Goal: Information Seeking & Learning: Learn about a topic

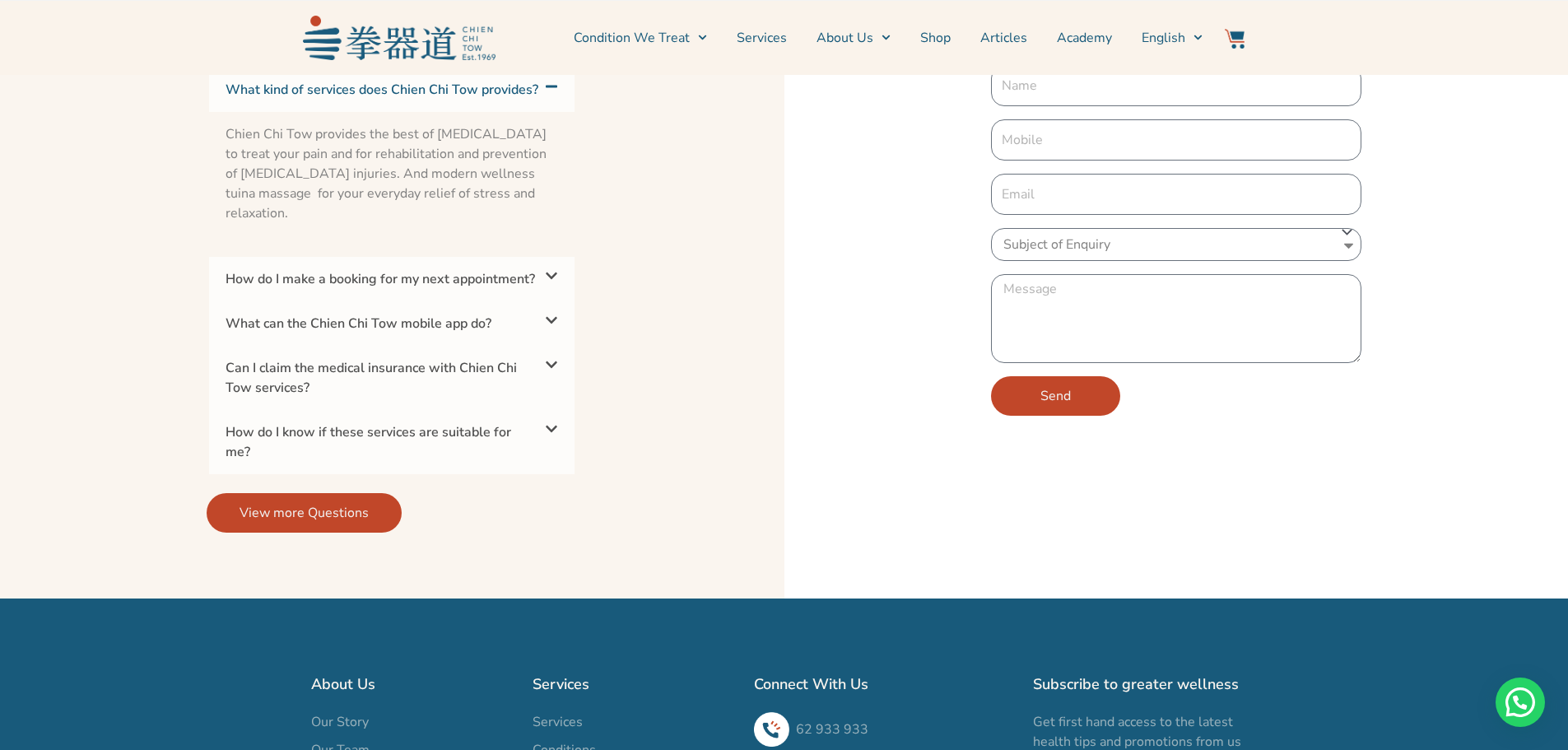
scroll to position [3374, 0]
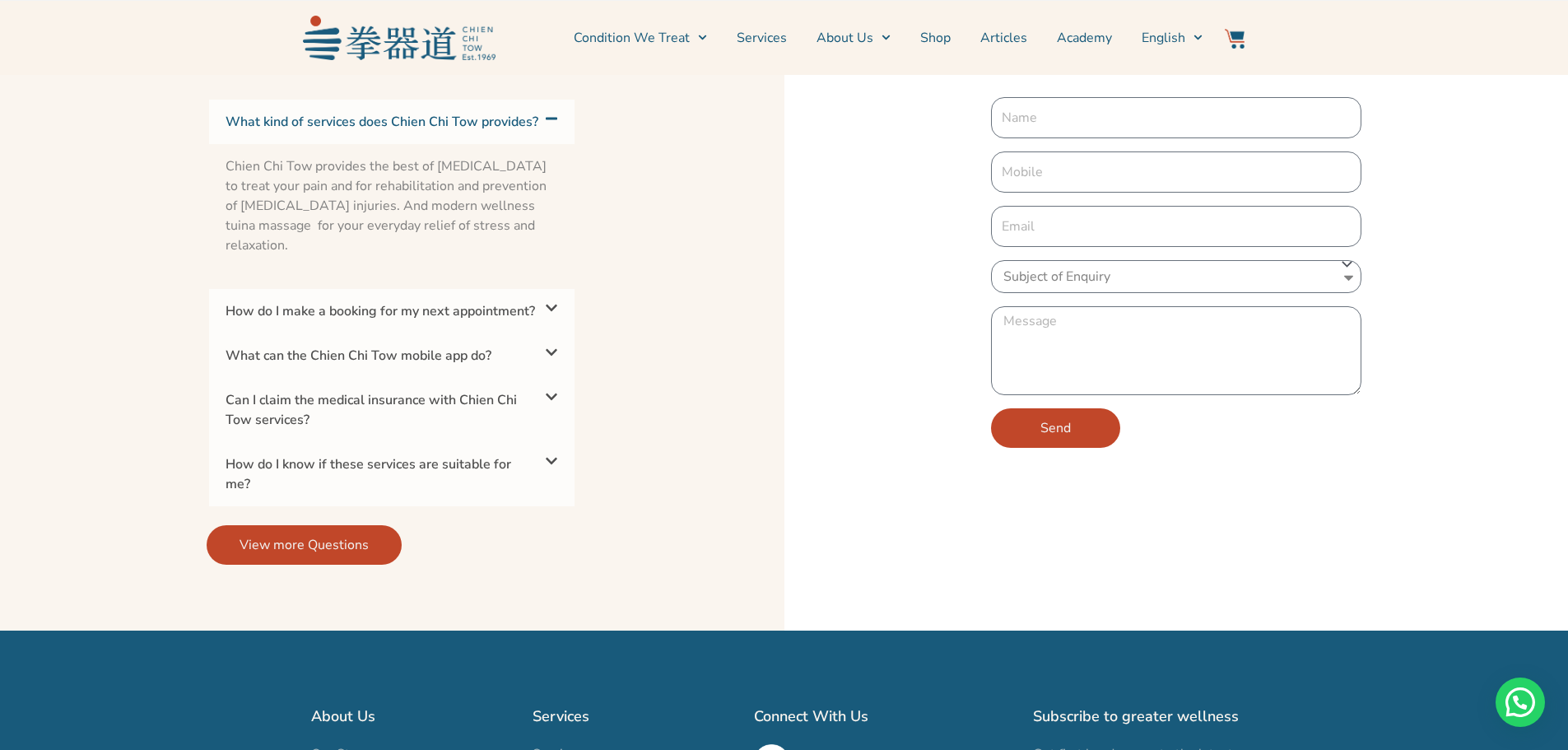
click at [341, 334] on div "How do I make a booking for my next appointment?" at bounding box center [392, 310] width 366 height 44
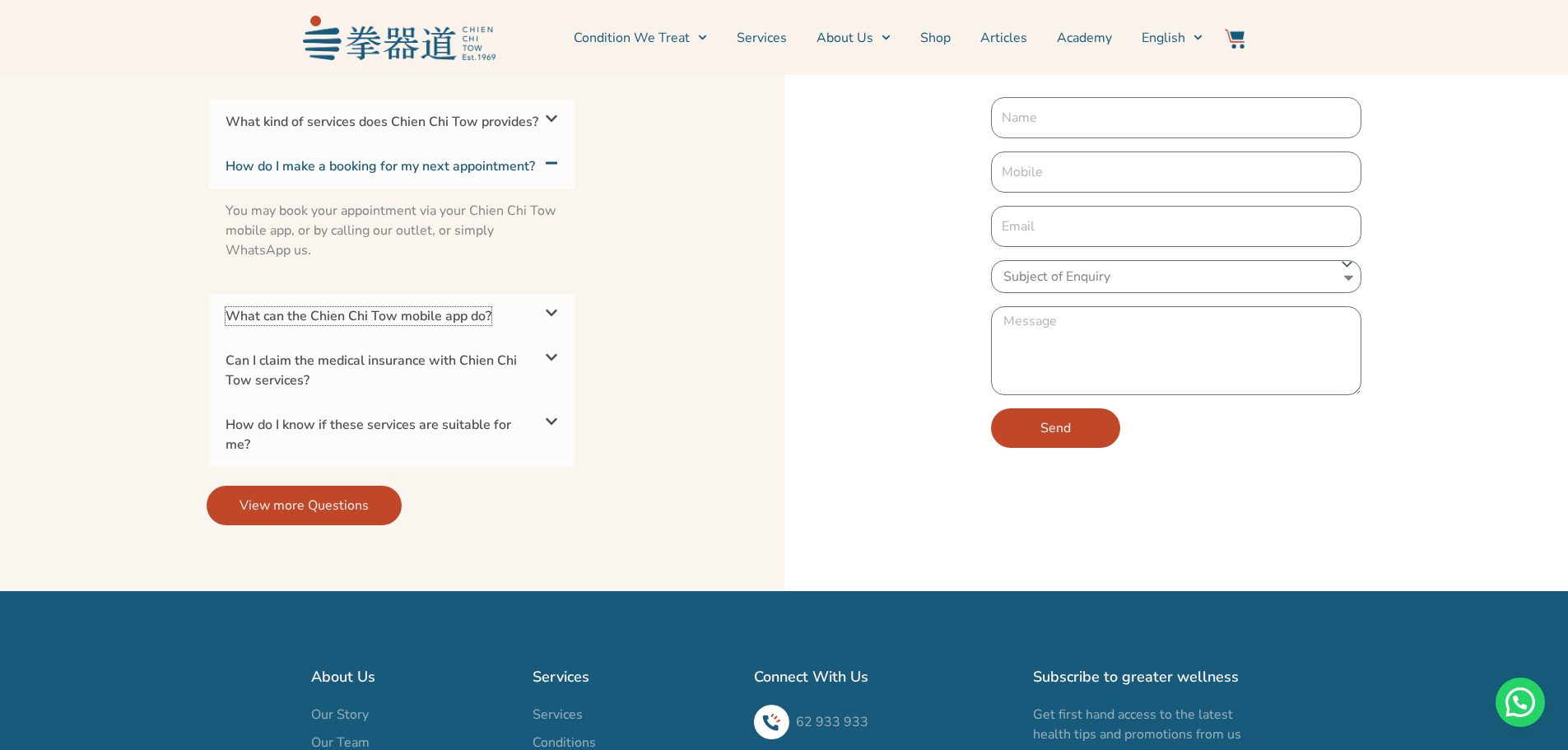
click at [341, 325] on link "What can the Chien Chi Tow mobile app do?" at bounding box center [358, 316] width 266 height 18
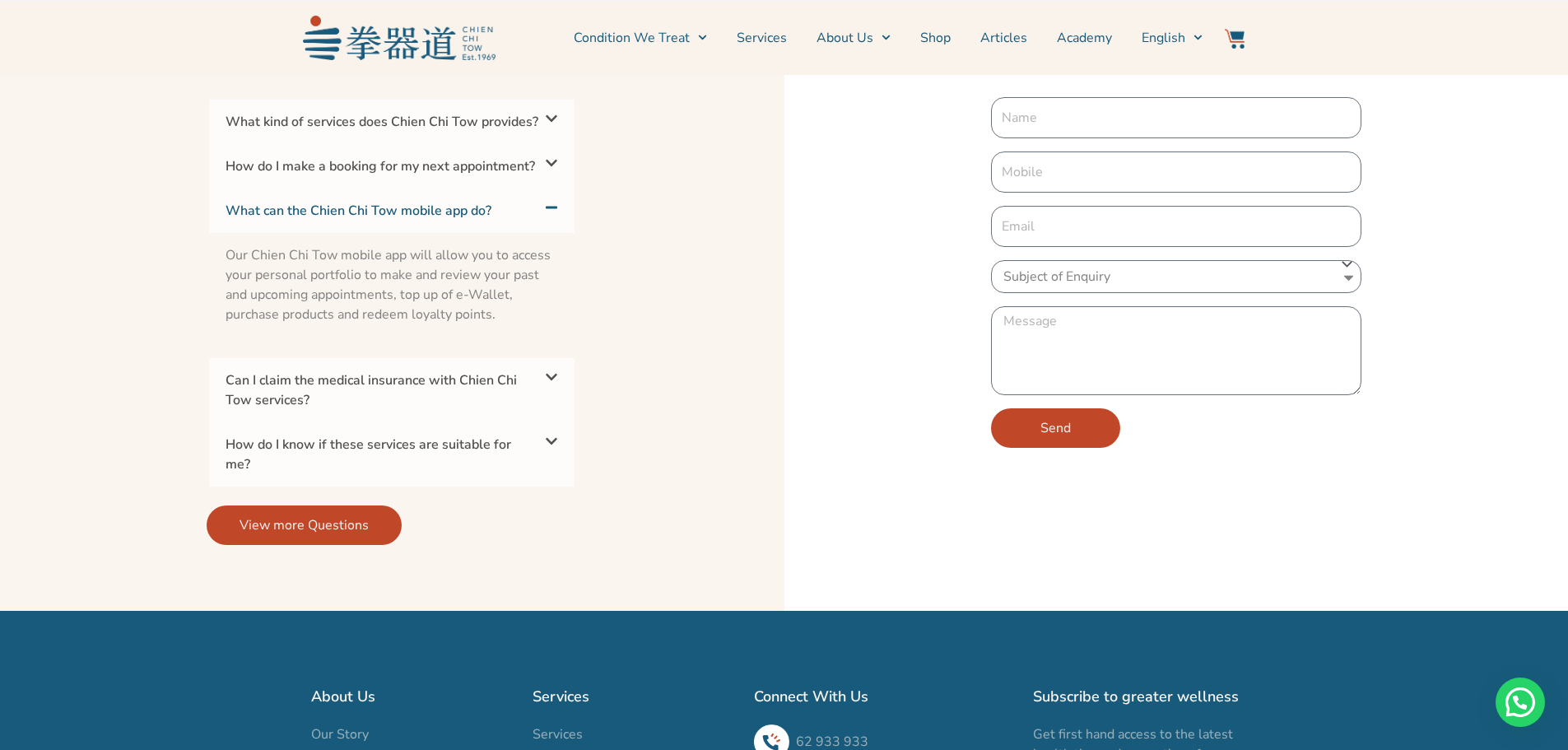
click at [336, 409] on link "Can I claim the medical insurance with Chien Chi Tow services?" at bounding box center [371, 390] width 291 height 38
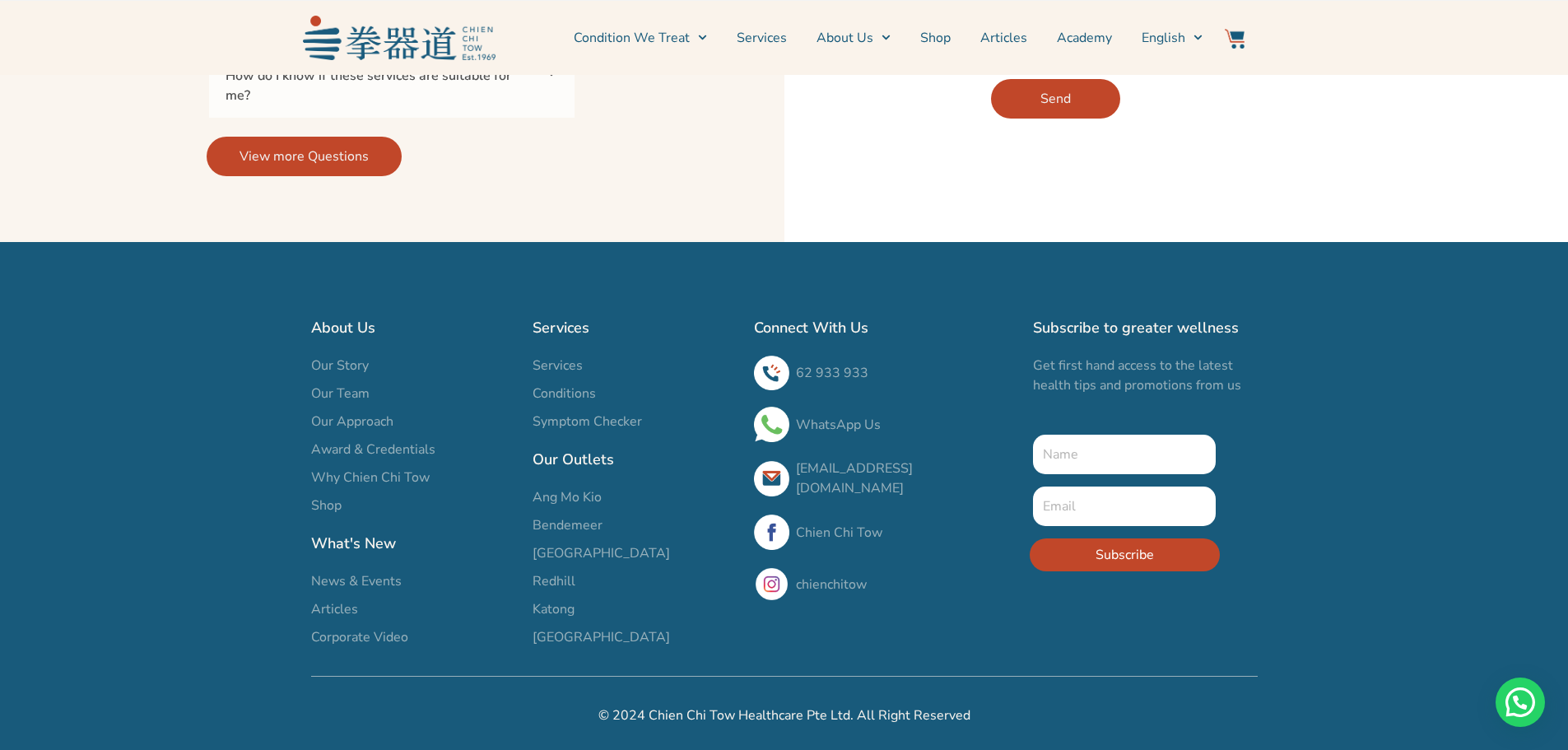
scroll to position [3756, 0]
click at [342, 396] on span "Our Team" at bounding box center [340, 394] width 58 height 20
click at [343, 394] on span "Our Team" at bounding box center [340, 394] width 58 height 20
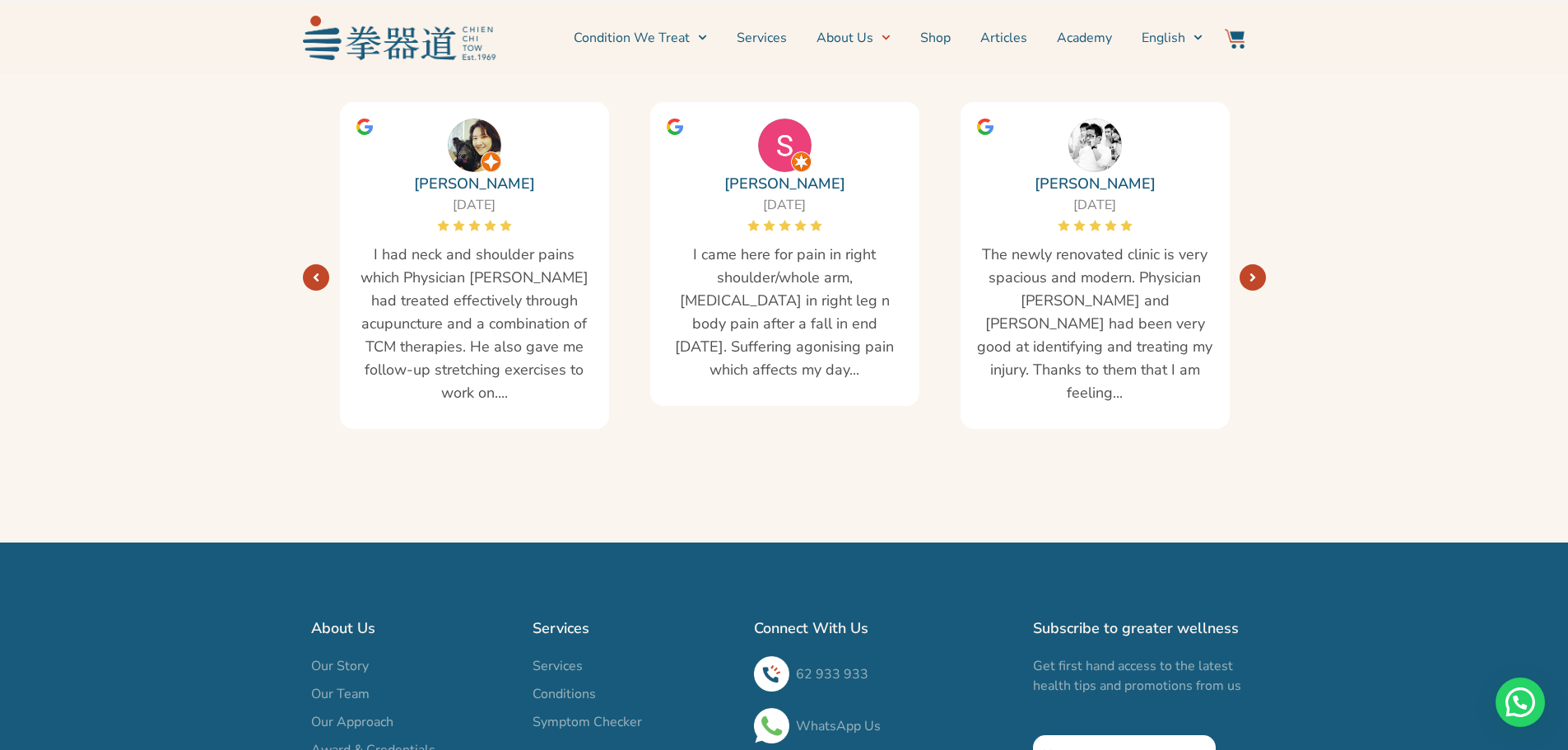
scroll to position [2736, 0]
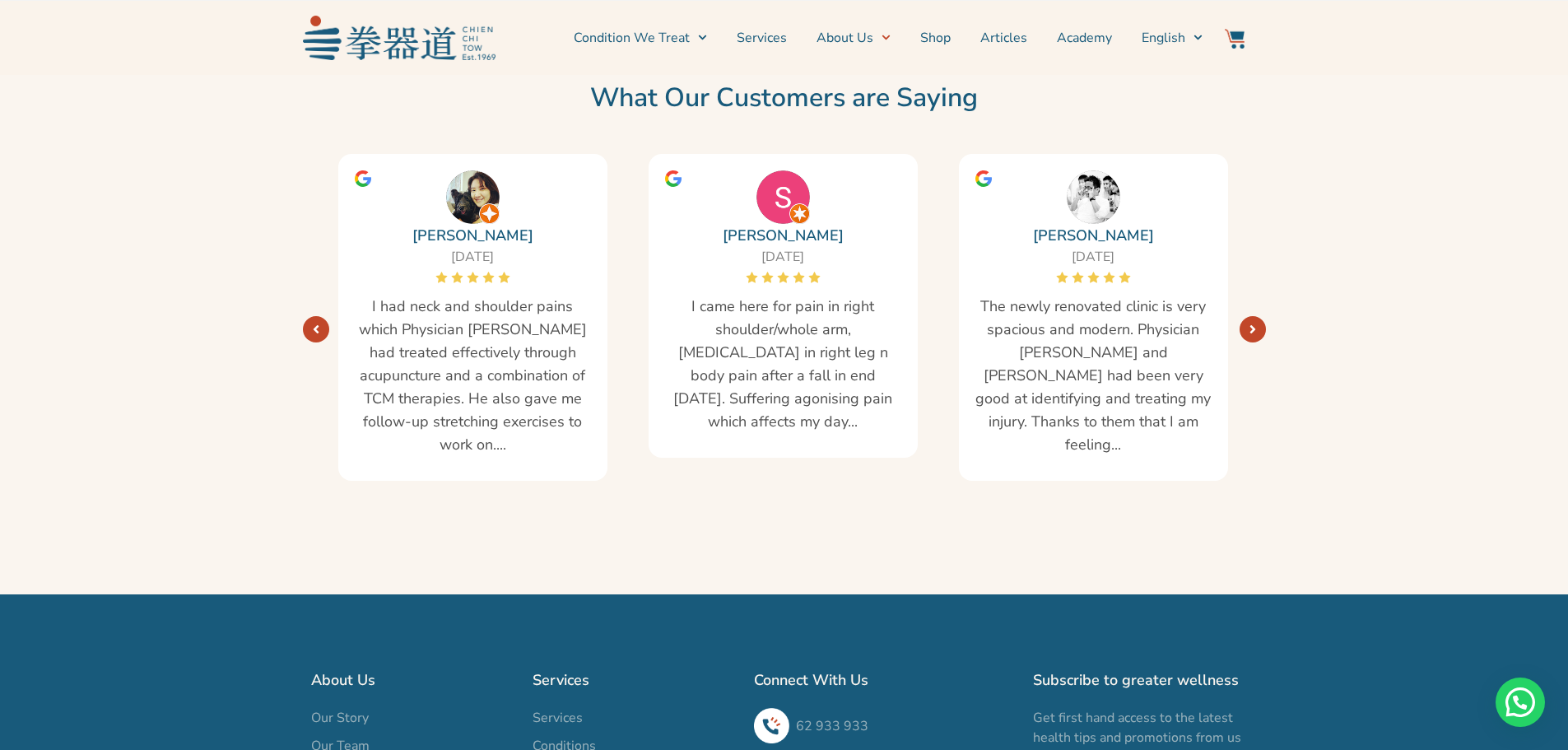
drag, startPoint x: 1142, startPoint y: 327, endPoint x: 1086, endPoint y: 344, distance: 58.5
click at [1086, 344] on span "The newly renovated clinic is very spacious and modern. Physician Liu and Victo…" at bounding box center [1093, 375] width 236 height 161
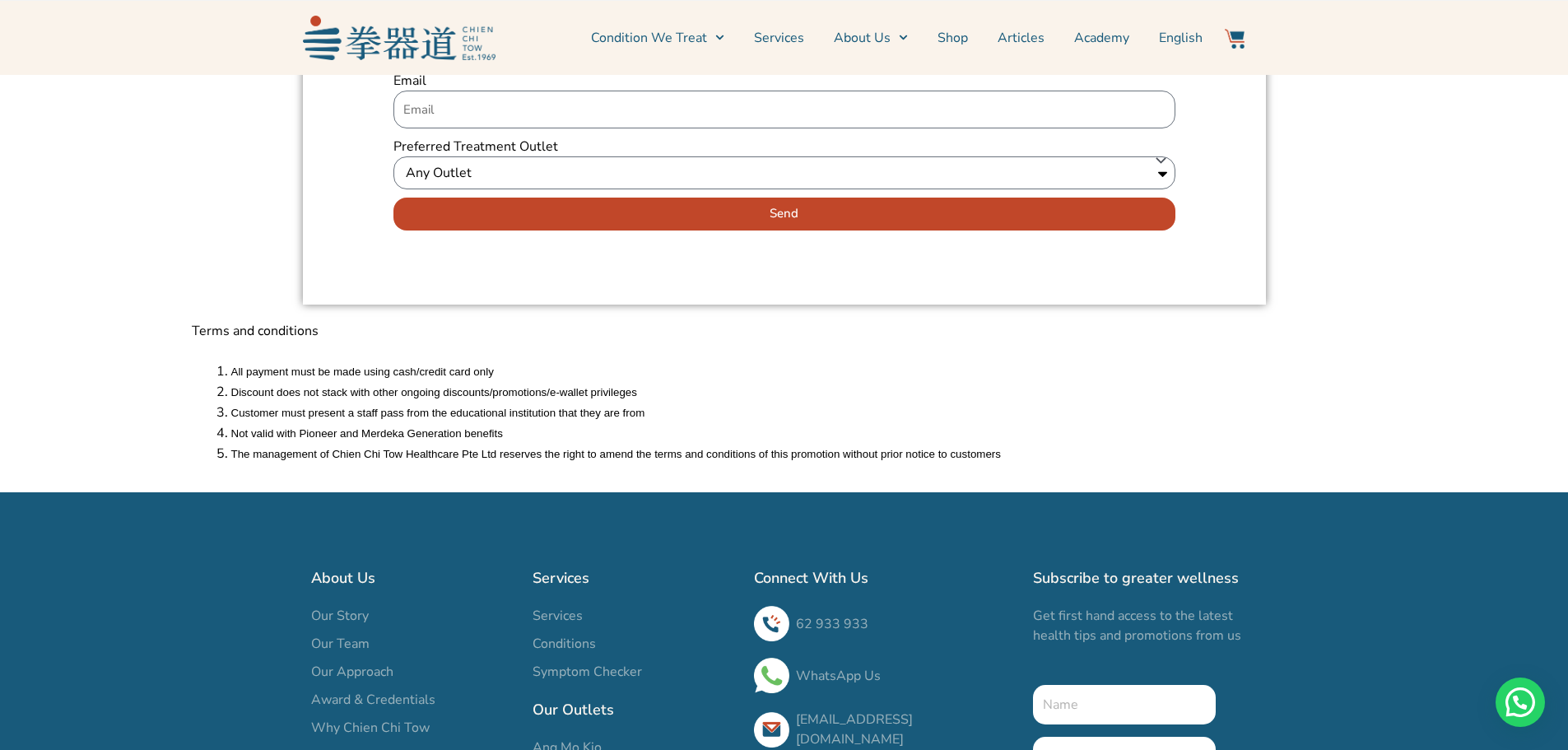
scroll to position [2057, 0]
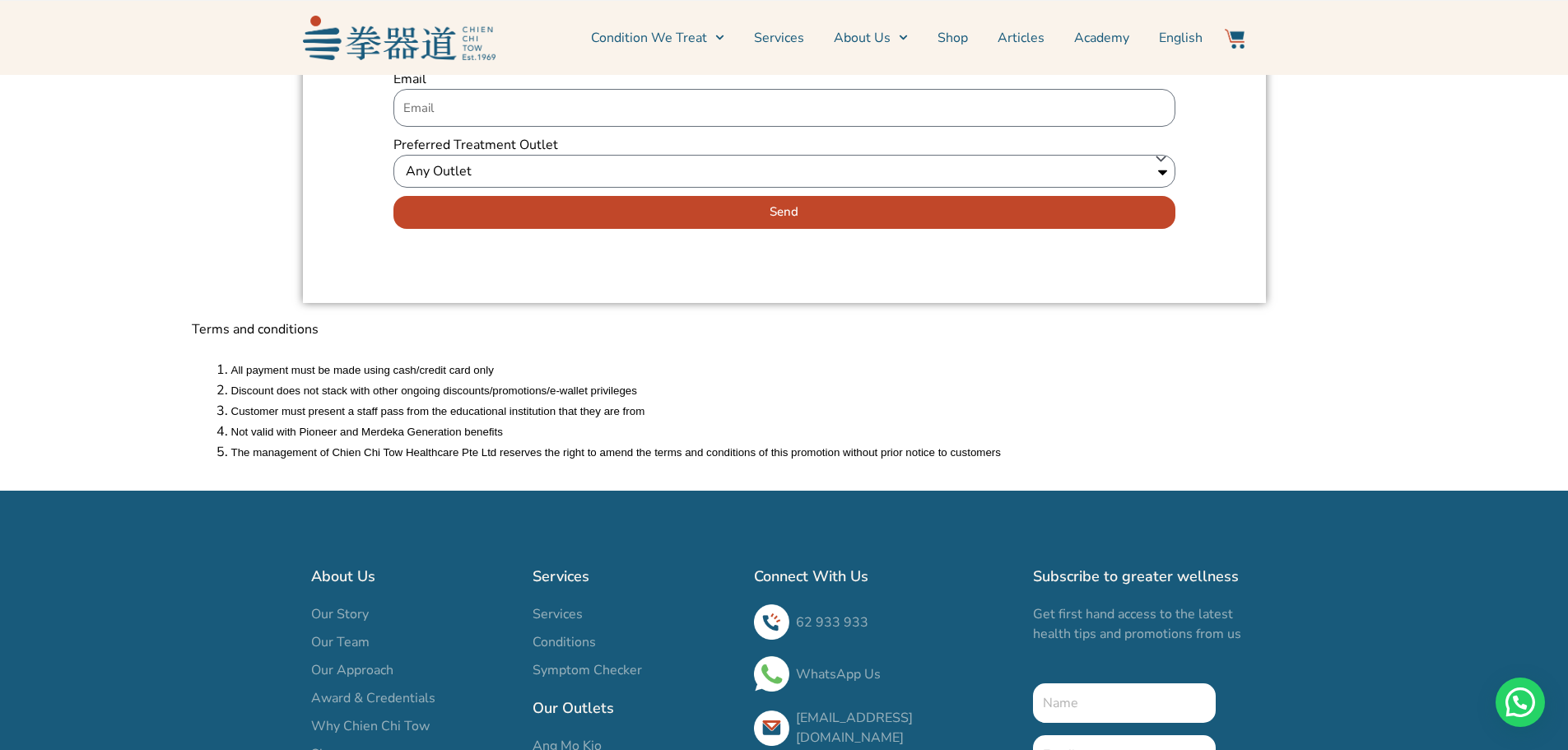
click at [777, 662] on img at bounding box center [772, 673] width 35 height 35
